Goal: Task Accomplishment & Management: Complete application form

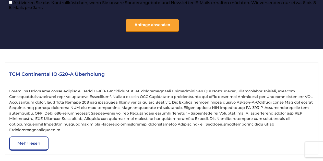
scroll to position [543, 0]
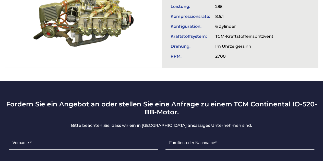
scroll to position [271, 0]
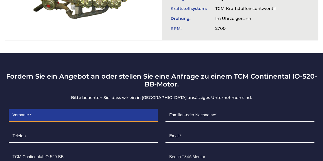
click at [64, 109] on input "Contact form" at bounding box center [83, 115] width 149 height 13
type input "Florian"
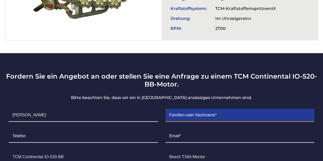
click at [186, 109] on input "Contact form" at bounding box center [239, 115] width 149 height 13
type input "Benrds"
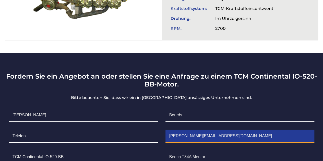
type input "florian.bernds@gmail.com"
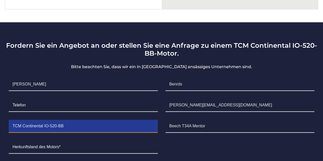
scroll to position [303, 0]
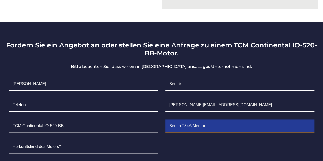
click at [198, 121] on input "Beech T34A Mentor" at bounding box center [239, 126] width 149 height 13
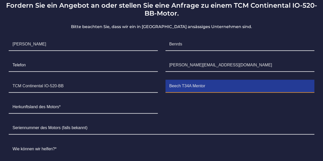
scroll to position [343, 0]
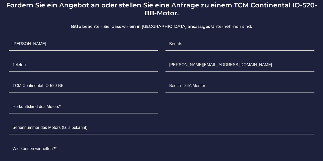
click at [187, 95] on ul "Vorname * Florian Familien-oder Nachname* Benrds Telefon Email* florian.bernds@…" at bounding box center [161, 135] width 313 height 203
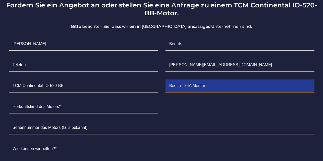
click at [166, 80] on input "Beech T34A Mentor" at bounding box center [239, 86] width 149 height 13
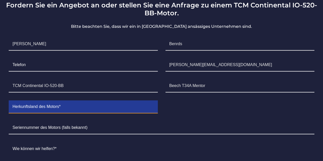
click at [153, 101] on input "Contact form" at bounding box center [83, 107] width 149 height 13
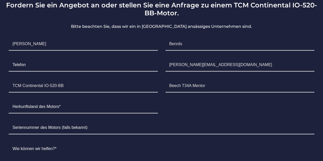
click at [106, 117] on li "Seriennummer" at bounding box center [161, 127] width 313 height 21
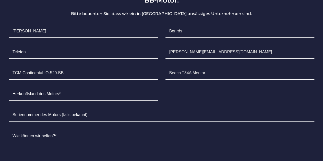
scroll to position [356, 0]
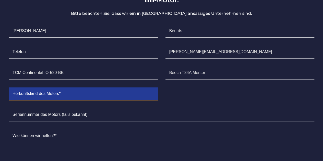
click at [84, 88] on input "Contact form" at bounding box center [83, 94] width 149 height 13
type input "USA"
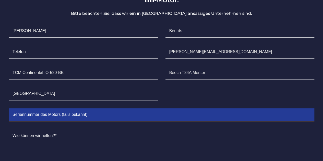
click at [111, 111] on input "Contact form" at bounding box center [162, 115] width 306 height 13
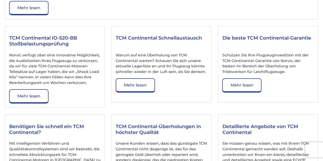
scroll to position [679, 0]
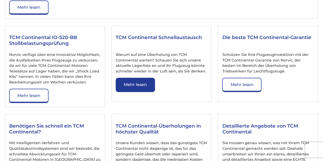
click at [138, 80] on link "Mehr lesen" at bounding box center [135, 85] width 39 height 14
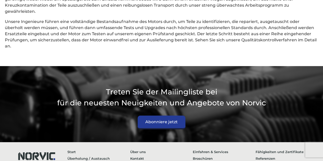
scroll to position [1480, 0]
